Goal: Navigation & Orientation: Find specific page/section

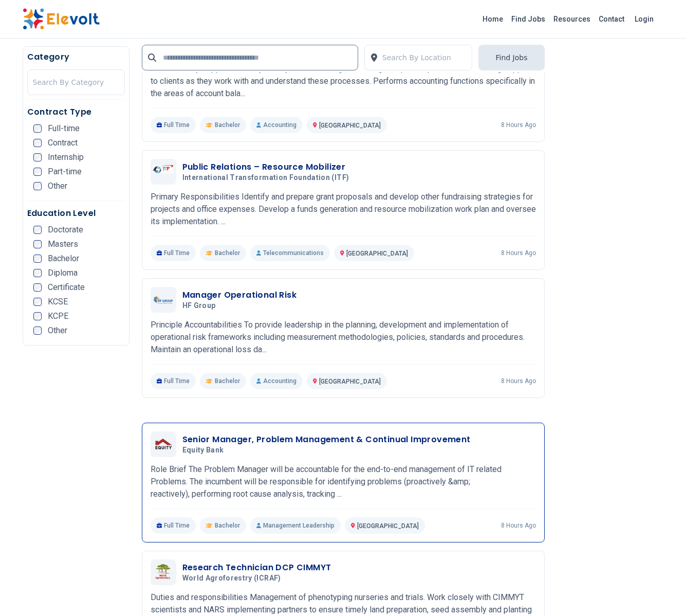
scroll to position [1930, 0]
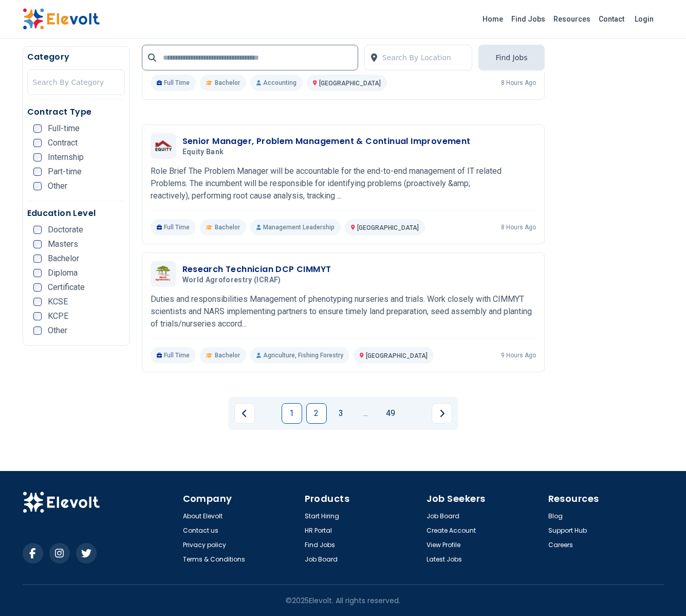
click at [317, 419] on link "2" at bounding box center [316, 413] width 21 height 21
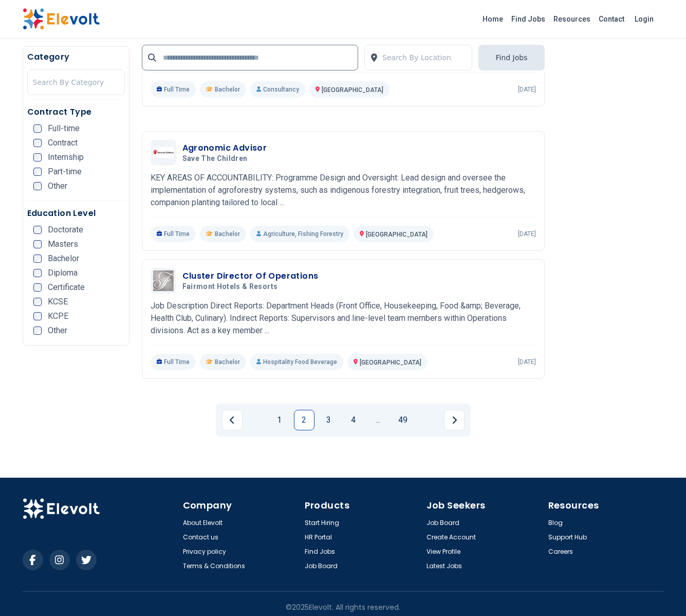
scroll to position [1938, 0]
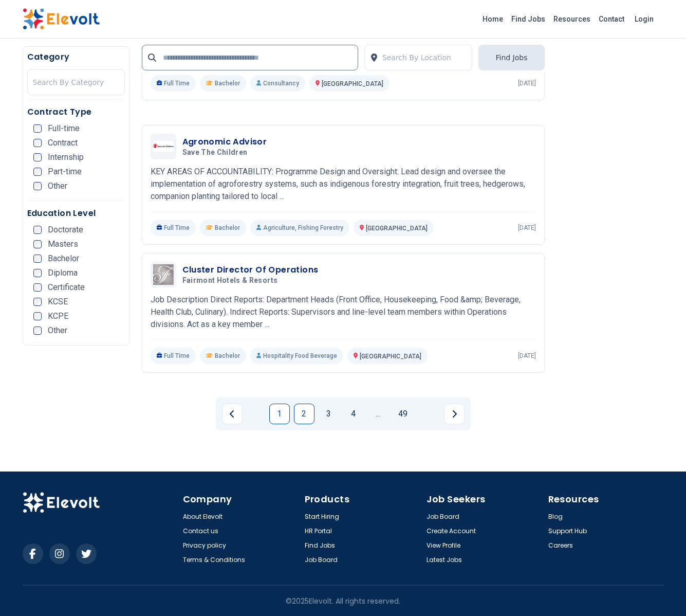
click at [284, 414] on link "1" at bounding box center [279, 413] width 21 height 21
